Goal: Task Accomplishment & Management: Complete application form

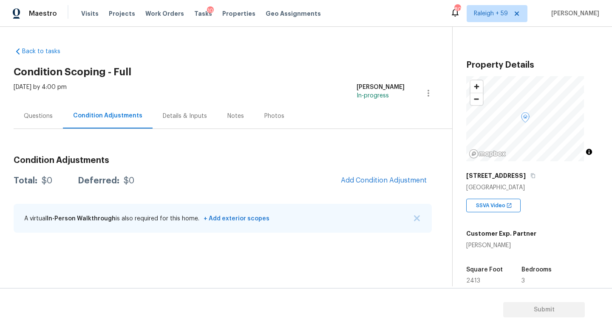
click at [35, 124] on div "Questions" at bounding box center [38, 115] width 49 height 25
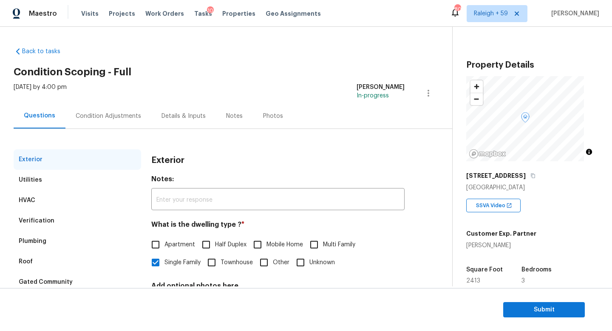
scroll to position [85, 0]
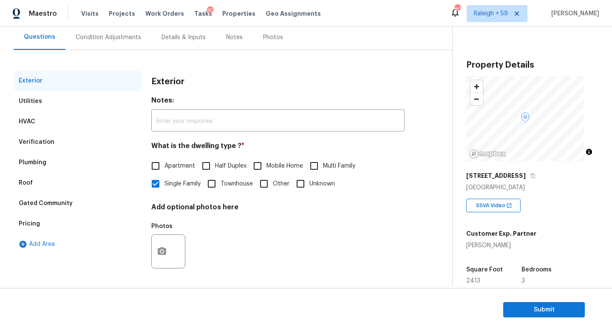
click at [85, 220] on div "Pricing" at bounding box center [78, 223] width 128 height 20
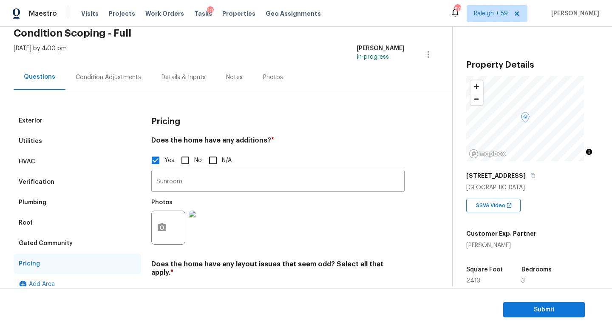
scroll to position [0, 0]
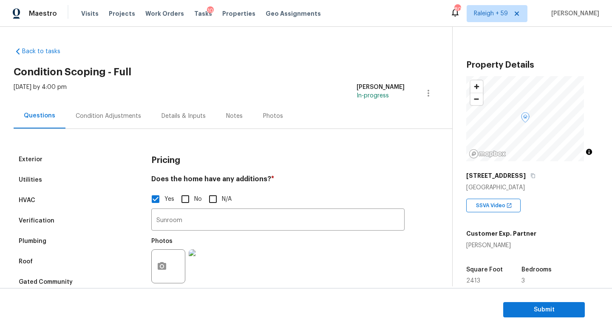
click at [113, 119] on div "Condition Adjustments" at bounding box center [108, 116] width 65 height 9
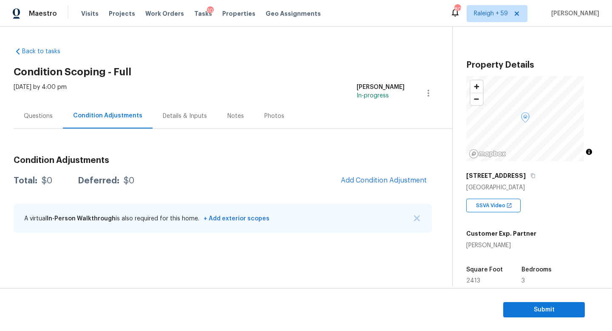
click at [346, 174] on span "Add Condition Adjustment" at bounding box center [384, 180] width 96 height 19
click at [345, 180] on span "Add Condition Adjustment" at bounding box center [384, 180] width 86 height 8
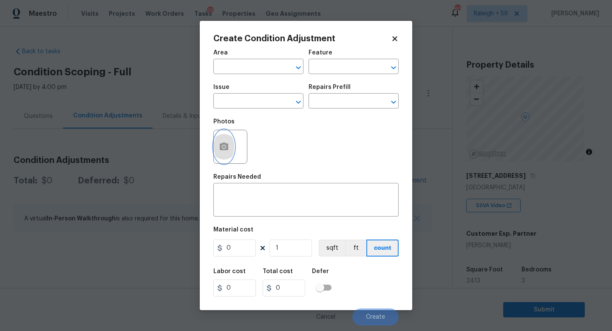
click at [218, 147] on button "button" at bounding box center [224, 146] width 20 height 33
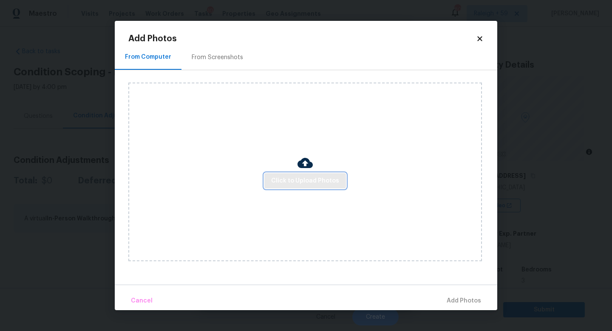
click at [288, 181] on span "Click to Upload Photos" at bounding box center [305, 181] width 68 height 11
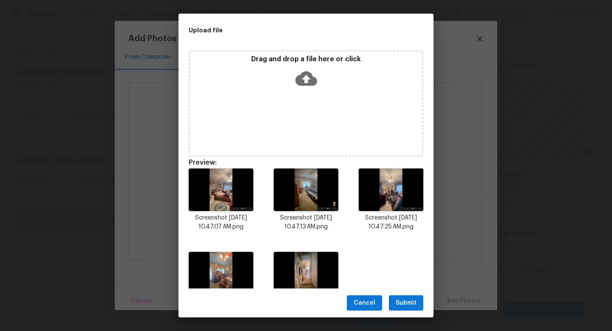
click at [408, 302] on span "Submit" at bounding box center [406, 303] width 21 height 11
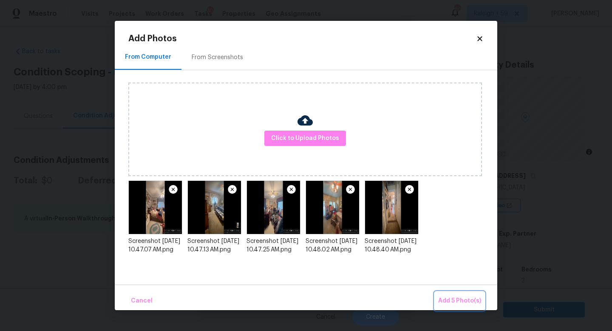
click at [452, 293] on button "Add 5 Photo(s)" at bounding box center [460, 301] width 50 height 18
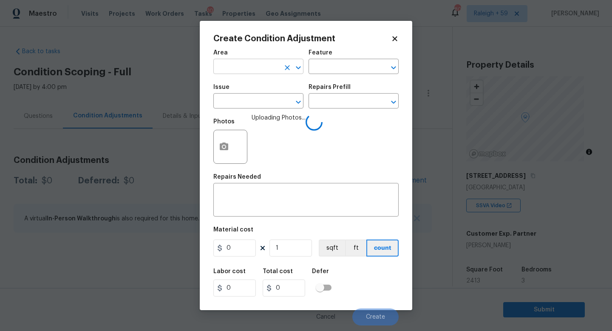
click at [242, 66] on input "text" at bounding box center [246, 67] width 66 height 13
type input "Interior Overall"
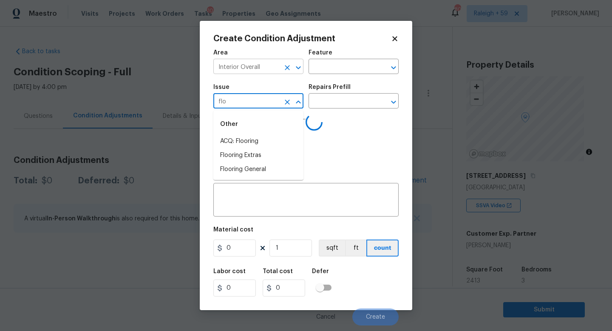
type input "floo"
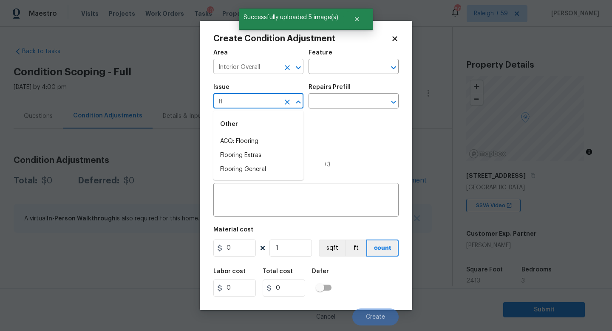
type input "flo"
type input "o"
type input "Flooring General"
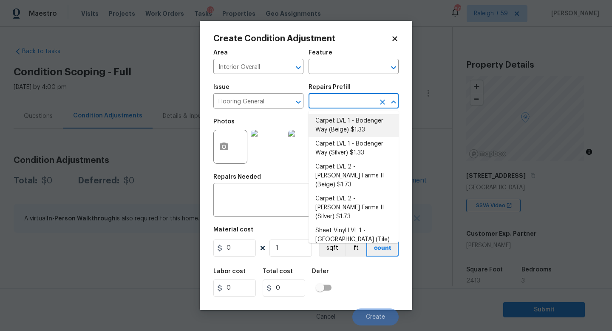
click at [339, 128] on li "Carpet LVL 1 - Bodenger Way (Beige) $1.33" at bounding box center [354, 125] width 90 height 23
type input "Overall Flooring"
type textarea "Install new carpet. (Bodenger Way 749 Bird Bath, Beige) at all previously carpe…"
type input "1.33"
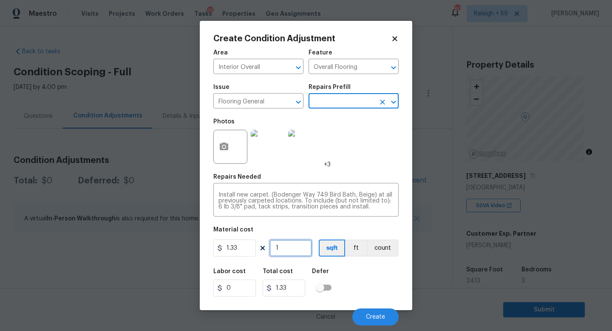
click at [296, 256] on input "1" at bounding box center [291, 247] width 43 height 17
type input "0"
type input "2"
type input "2.66"
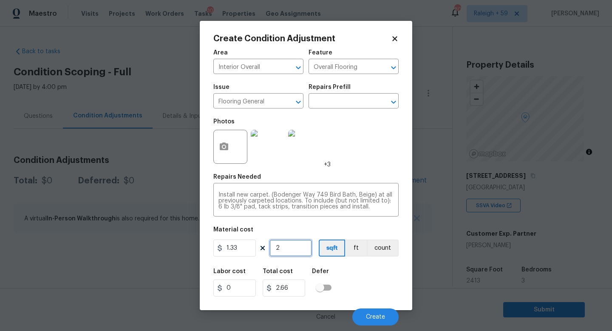
type input "24"
type input "31.92"
type input "241"
type input "320.53"
type input "2413"
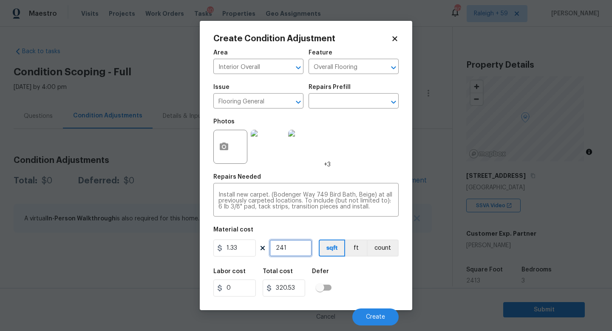
type input "3209.29"
type input "2413"
click at [356, 312] on button "Create" at bounding box center [376, 316] width 46 height 17
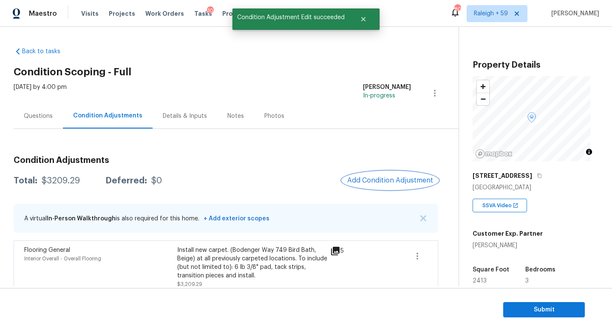
click at [374, 184] on button "Add Condition Adjustment" at bounding box center [390, 180] width 96 height 18
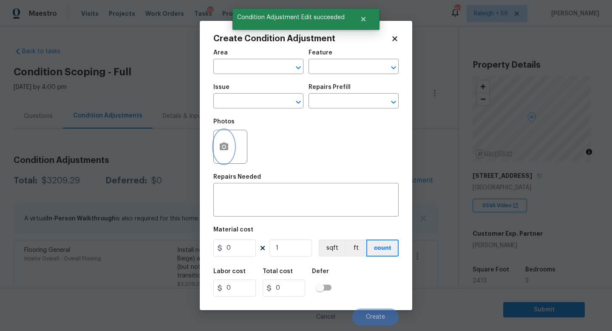
click at [230, 150] on button "button" at bounding box center [224, 146] width 20 height 33
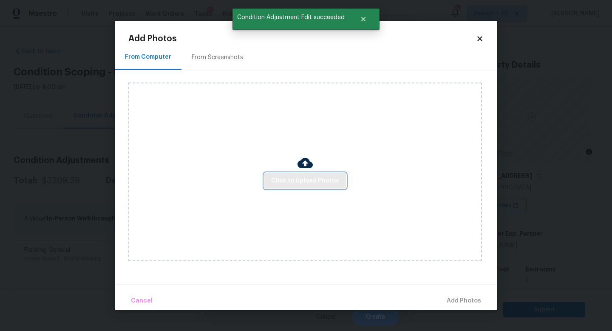
click at [319, 187] on button "Click to Upload Photos" at bounding box center [306, 181] width 82 height 16
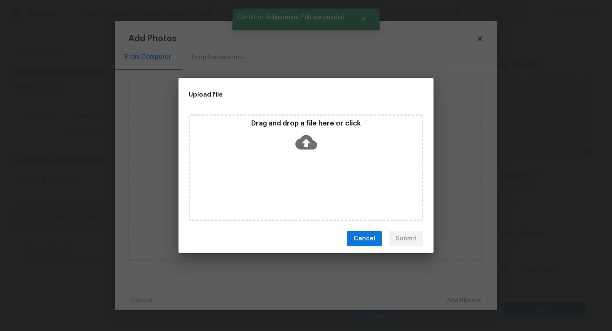
click at [319, 187] on div "Drag and drop a file here or click" at bounding box center [306, 167] width 235 height 106
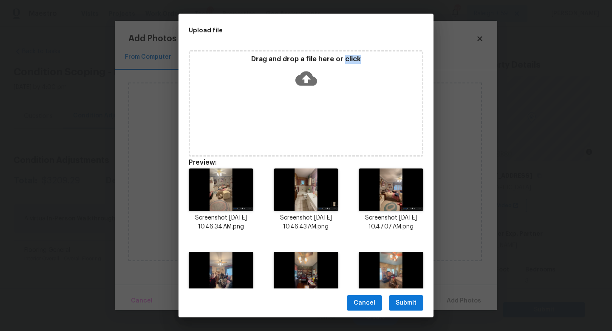
click at [411, 296] on button "Submit" at bounding box center [406, 303] width 34 height 16
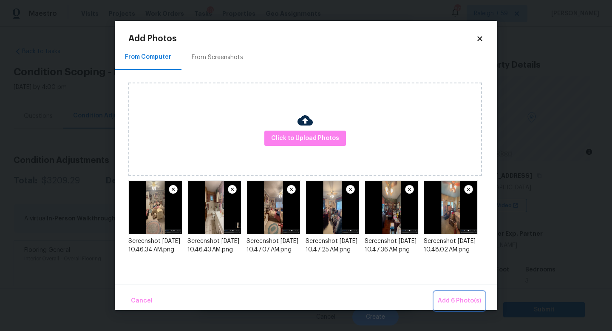
click at [459, 299] on span "Add 6 Photo(s)" at bounding box center [459, 301] width 43 height 11
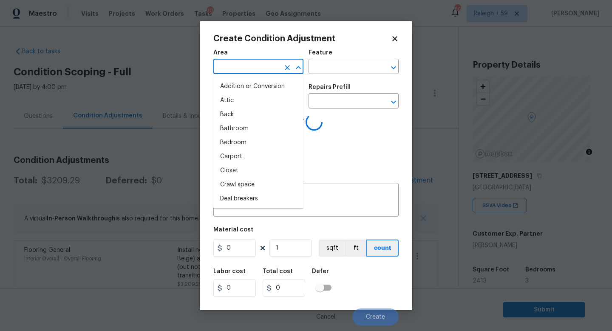
click at [259, 65] on input "text" at bounding box center [246, 67] width 66 height 13
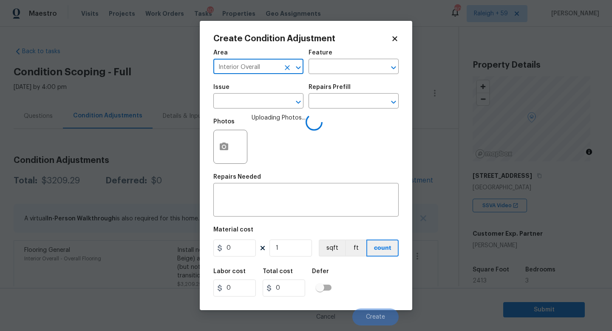
type input "Interior Overall"
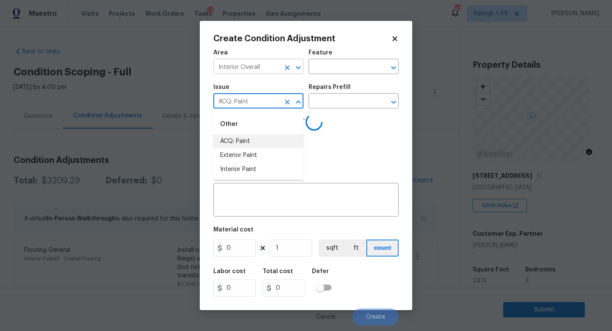
type input "ACQ: Paint"
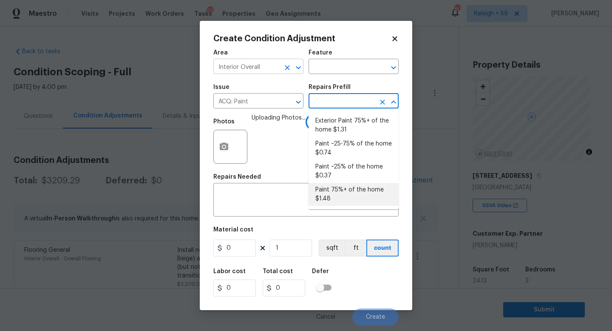
type input "Acquisition"
type textarea "Acquisition Scope: 75%+ of the home will likely require interior paint"
type input "1.48"
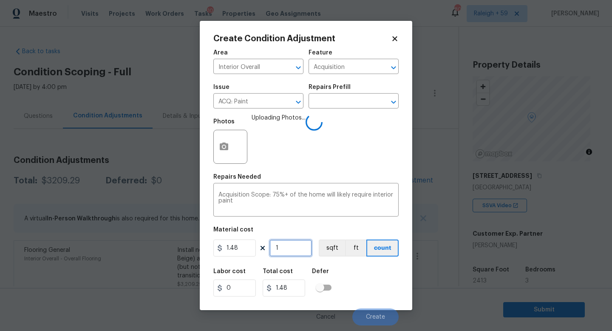
click at [296, 245] on input "1" at bounding box center [291, 247] width 43 height 17
type input "0"
type input "2"
type input "2.96"
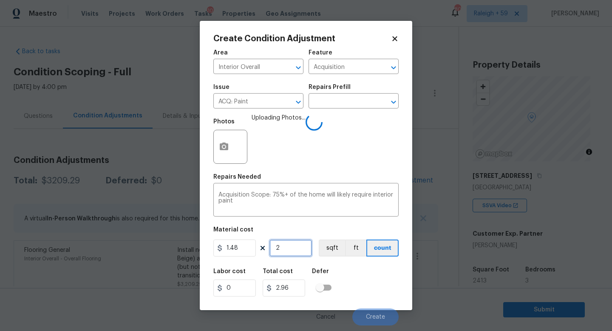
type input "24"
type input "35.52"
type input "241"
type input "356.68"
type input "2413"
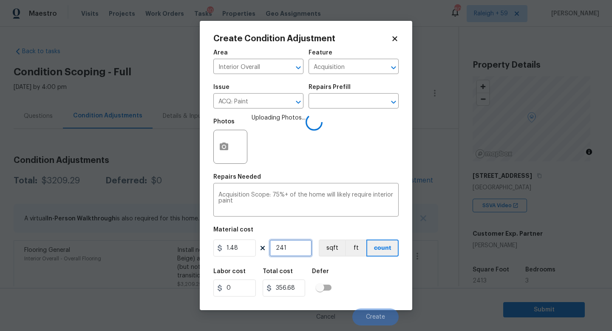
type input "3571.24"
type input "2413"
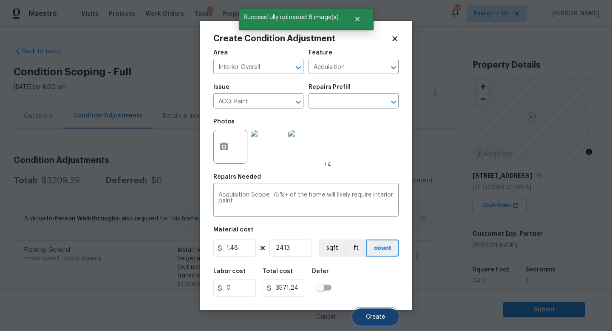
click at [368, 316] on span "Create" at bounding box center [375, 317] width 19 height 6
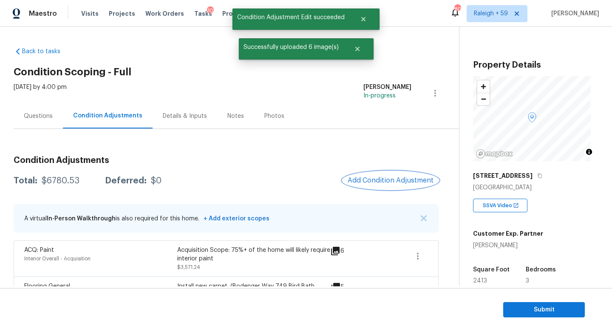
click at [373, 177] on span "Add Condition Adjustment" at bounding box center [391, 180] width 86 height 8
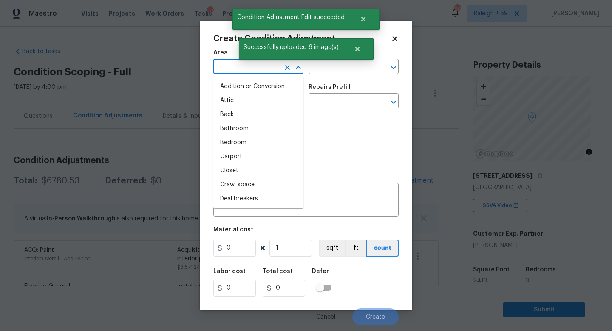
click at [242, 67] on input "text" at bounding box center [246, 67] width 66 height 13
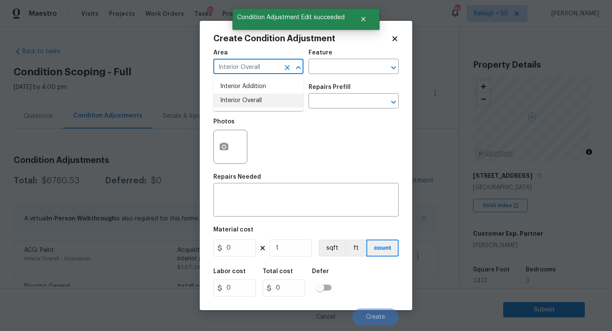
type input "Interior Overall"
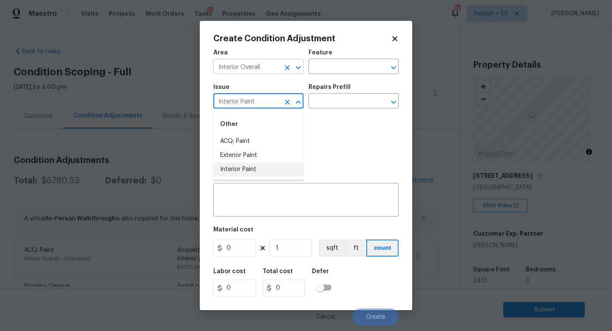
type input "Interior Paint"
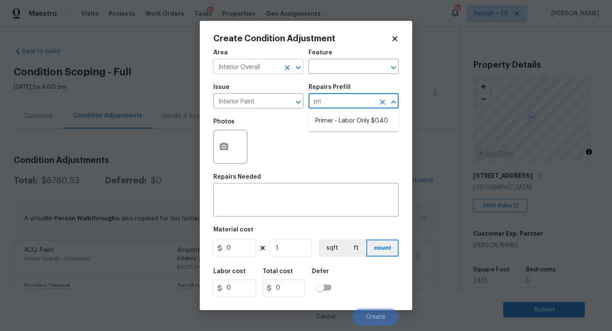
type input "prim"
type input "Overall Paint"
type textarea "Interior primer - PRIMER PROVIDED BY OPENDOOR - All nails, screws, drywall anch…"
type input "0.4"
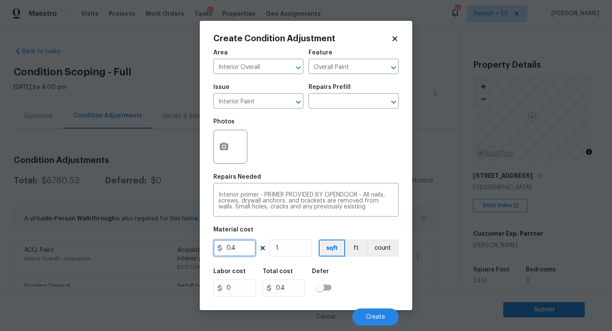
drag, startPoint x: 240, startPoint y: 249, endPoint x: 211, endPoint y: 251, distance: 28.6
click at [211, 251] on div "Create Condition Adjustment Area Interior Overall ​ Feature Overall Paint ​ Iss…" at bounding box center [306, 165] width 213 height 289
type input "500"
click at [376, 316] on span "Create" at bounding box center [375, 317] width 19 height 6
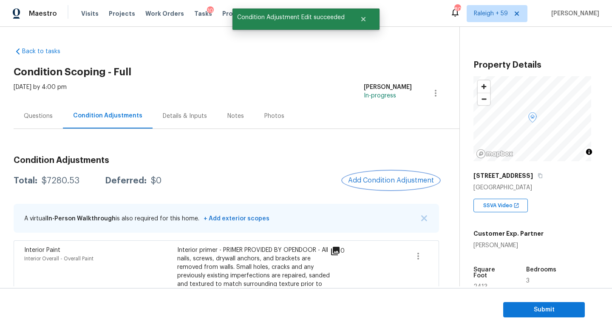
click at [376, 173] on button "Add Condition Adjustment" at bounding box center [391, 180] width 96 height 18
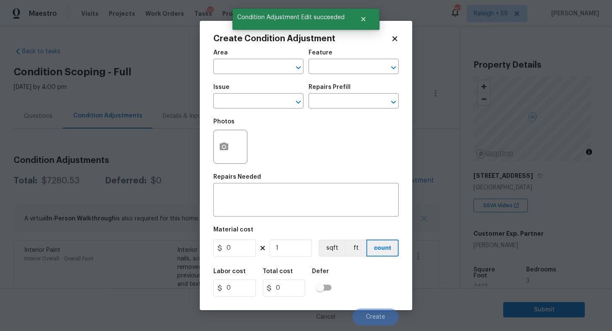
click at [211, 149] on div "Create Condition Adjustment Area ​ Feature ​ Issue ​ Repairs Prefill ​ Photos R…" at bounding box center [306, 165] width 213 height 289
click at [219, 149] on button "button" at bounding box center [224, 146] width 20 height 33
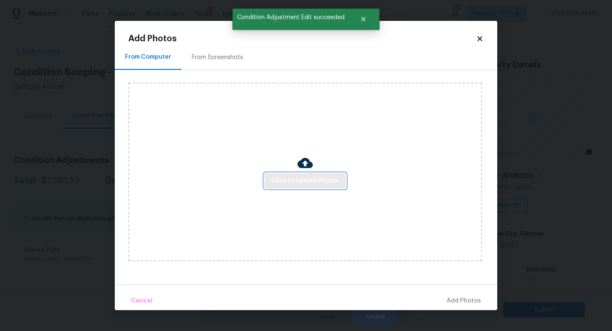
click at [284, 177] on span "Click to Upload Photos" at bounding box center [305, 181] width 68 height 11
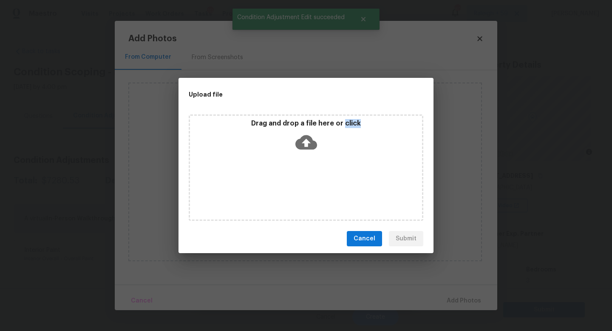
click at [284, 177] on div "Drag and drop a file here or click" at bounding box center [306, 167] width 235 height 106
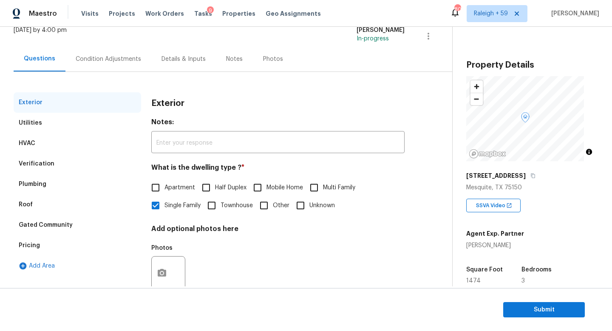
scroll to position [85, 0]
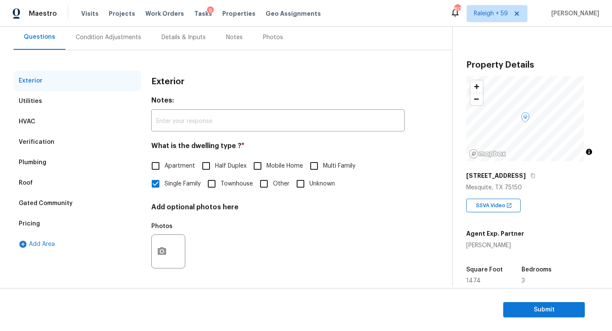
click at [83, 134] on div "Verification" at bounding box center [78, 142] width 128 height 20
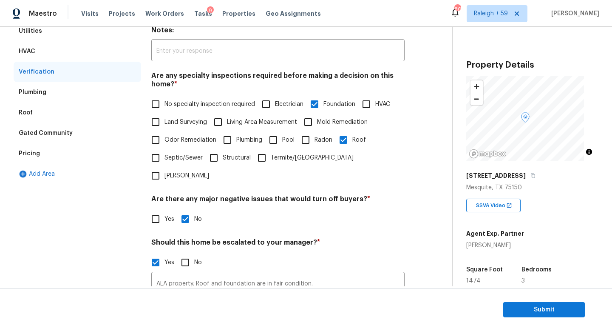
scroll to position [286, 0]
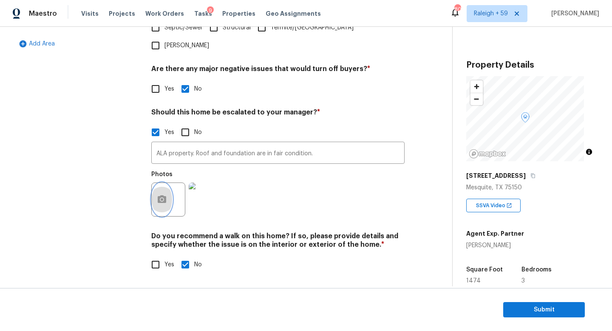
click at [159, 196] on icon "button" at bounding box center [162, 199] width 9 height 8
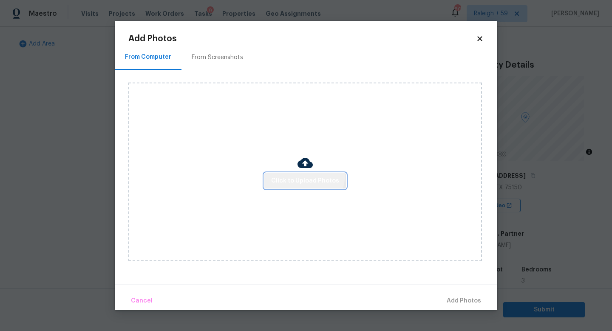
click at [299, 174] on button "Click to Upload Photos" at bounding box center [306, 181] width 82 height 16
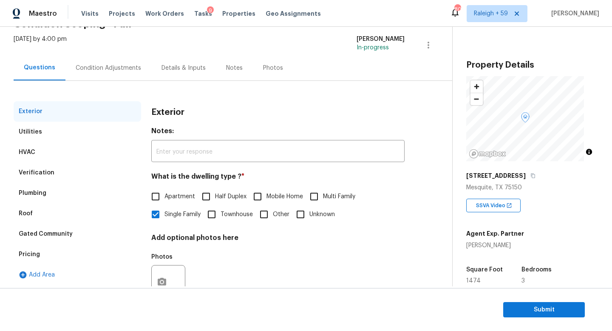
scroll to position [85, 0]
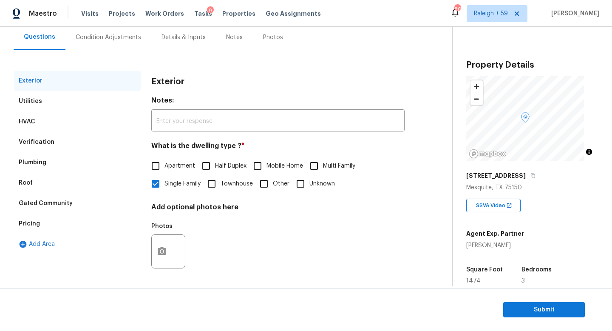
click at [92, 137] on div "Verification" at bounding box center [78, 142] width 128 height 20
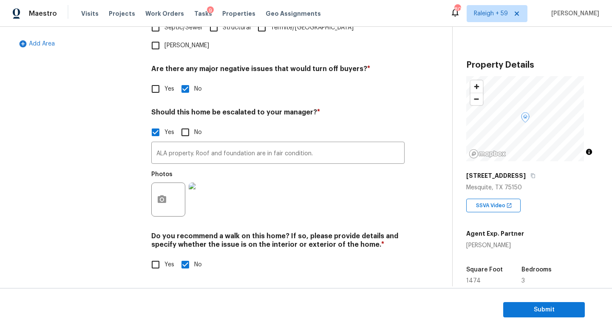
scroll to position [286, 0]
click at [199, 187] on img at bounding box center [206, 199] width 34 height 34
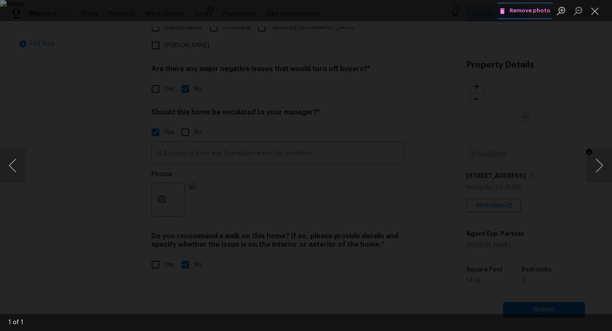
click at [519, 10] on span "Remove photo" at bounding box center [525, 11] width 51 height 10
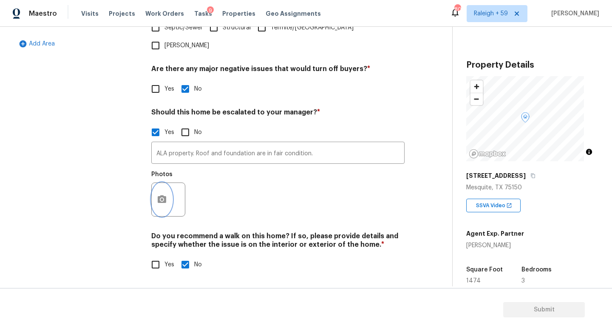
click at [161, 195] on icon "button" at bounding box center [162, 199] width 9 height 8
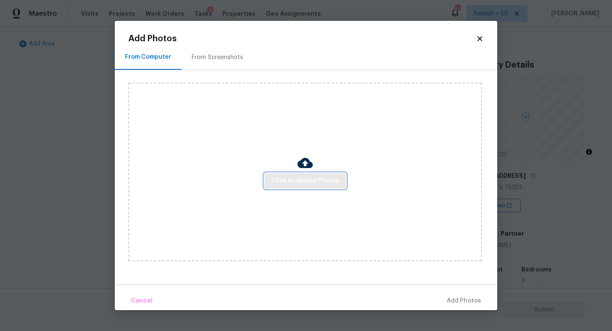
click at [311, 177] on span "Click to Upload Photos" at bounding box center [305, 181] width 68 height 11
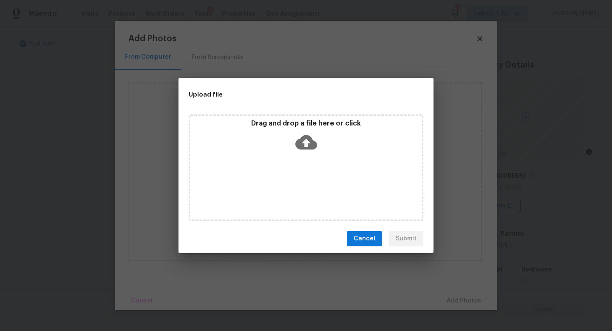
click at [310, 179] on div "Drag and drop a file here or click" at bounding box center [306, 167] width 235 height 106
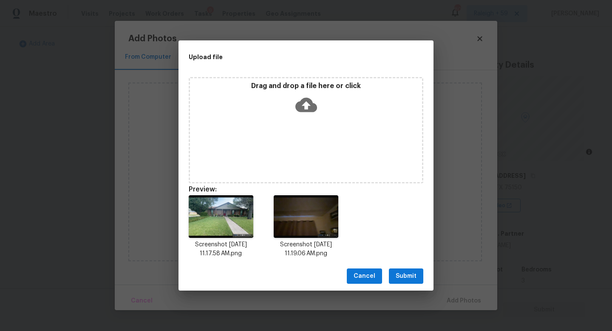
click at [407, 276] on span "Submit" at bounding box center [406, 276] width 21 height 11
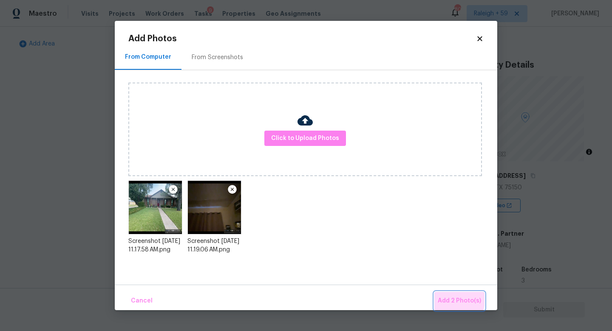
click at [443, 297] on span "Add 2 Photo(s)" at bounding box center [459, 301] width 43 height 11
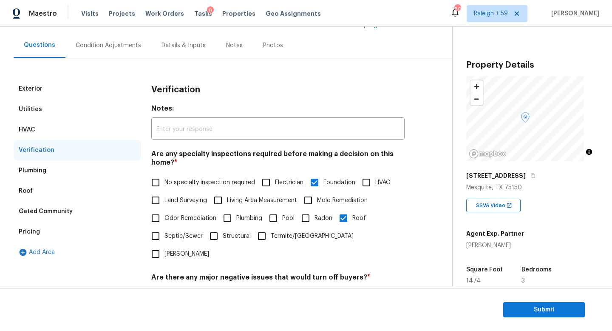
scroll to position [0, 0]
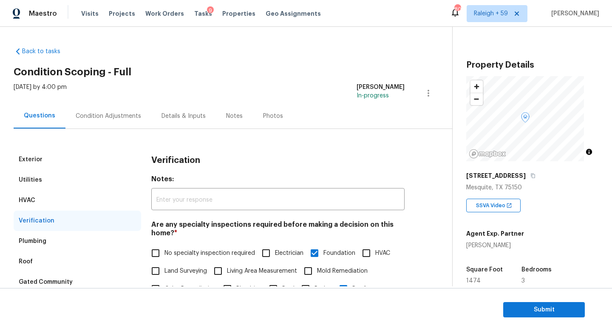
click at [166, 111] on div "Details & Inputs" at bounding box center [183, 115] width 65 height 25
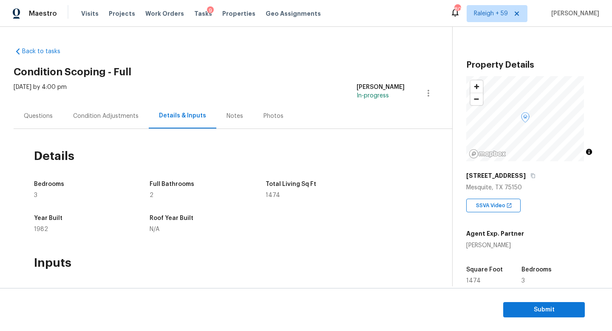
click at [114, 120] on div "Condition Adjustments" at bounding box center [105, 116] width 65 height 9
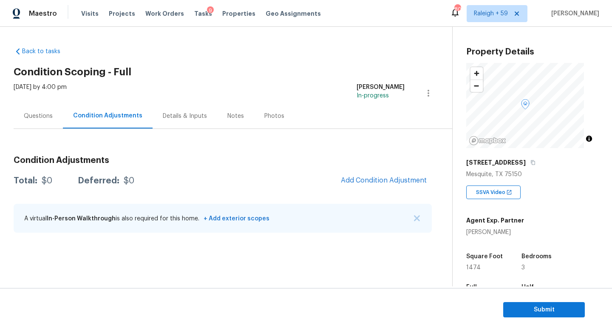
scroll to position [14, 0]
click at [390, 177] on span "Add Condition Adjustment" at bounding box center [384, 180] width 86 height 8
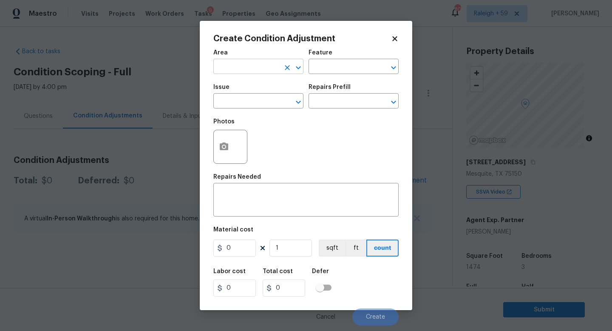
click at [248, 65] on input "text" at bounding box center [246, 67] width 66 height 13
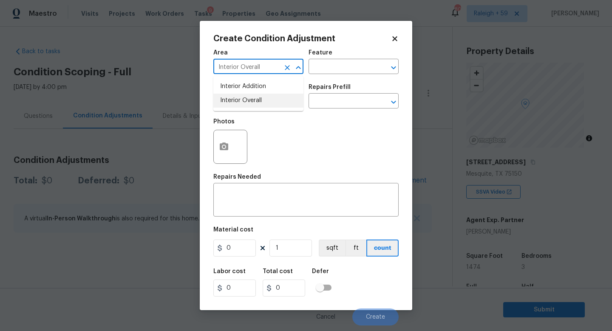
type input "Interior Overall"
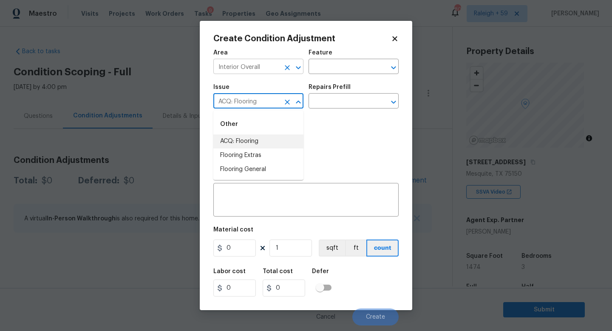
type input "ACQ: Flooring"
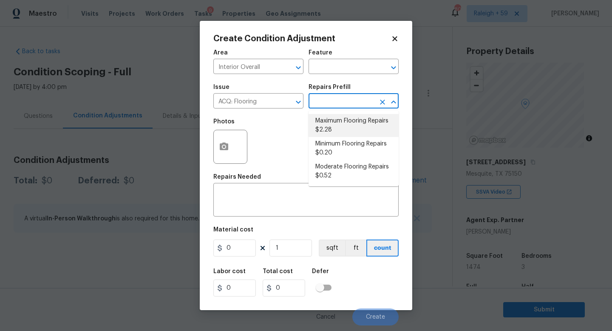
click at [343, 126] on li "Maximum Flooring Repairs $2.28" at bounding box center [354, 125] width 90 height 23
type input "Acquisition"
type textarea "Acquisition Scope: Maximum flooring repairs"
type input "2.28"
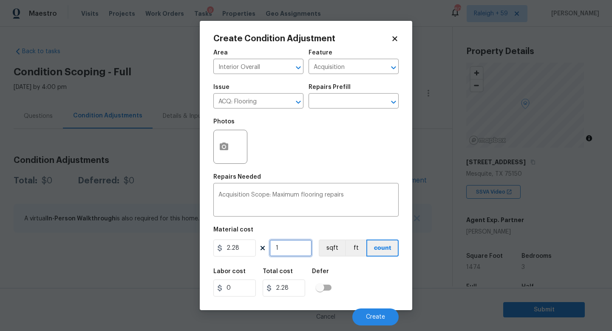
click at [287, 252] on input "1" at bounding box center [291, 247] width 43 height 17
type input "14"
type input "31.92"
type input "147"
type input "335.16"
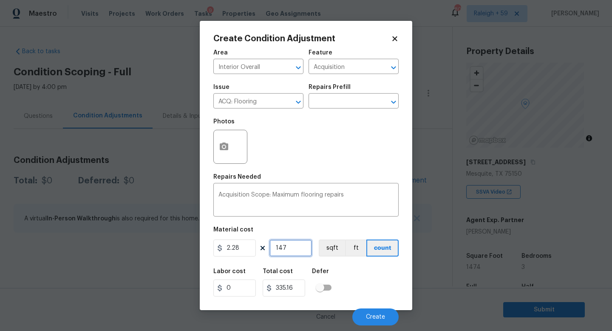
type input "1474"
type input "3360.72"
type input "1474"
click at [227, 149] on icon "button" at bounding box center [224, 146] width 9 height 8
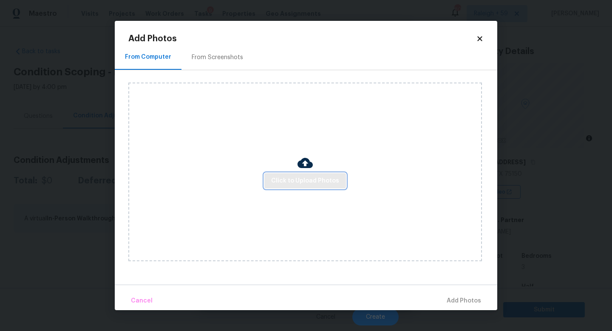
click at [272, 182] on button "Click to Upload Photos" at bounding box center [306, 181] width 82 height 16
